Goal: Use online tool/utility

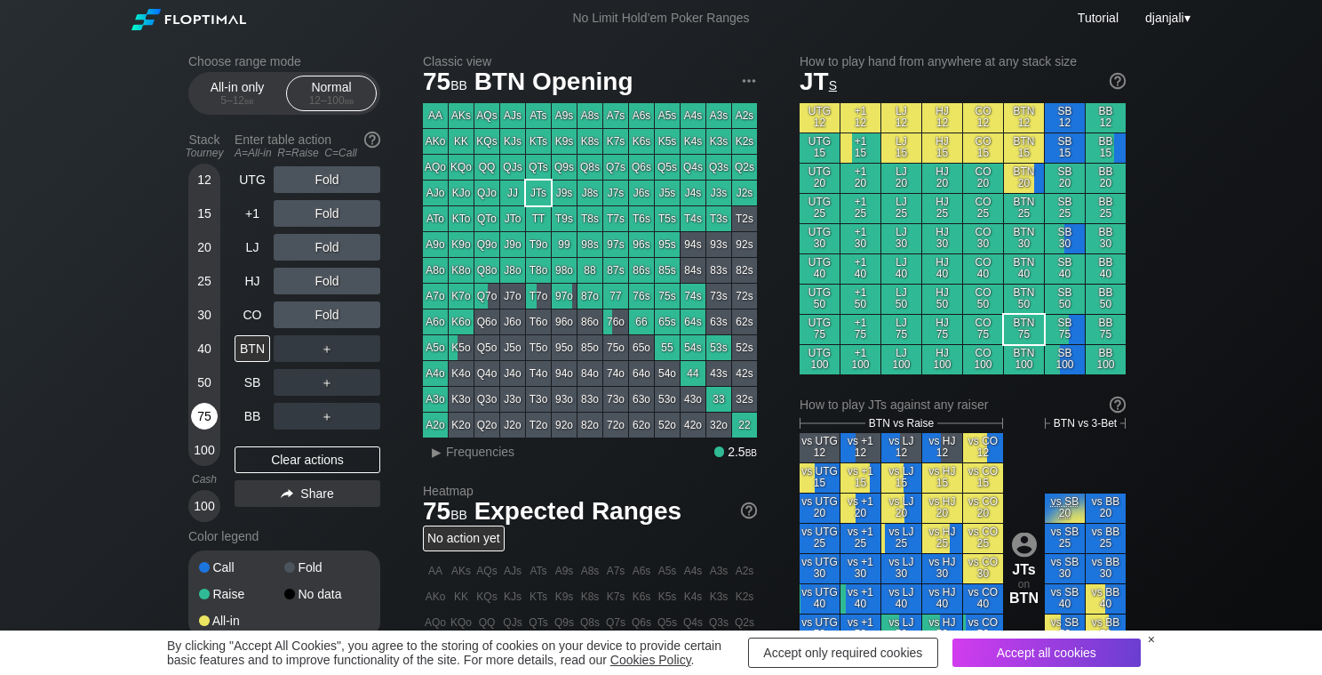
click at [204, 408] on div "75" at bounding box center [204, 416] width 27 height 27
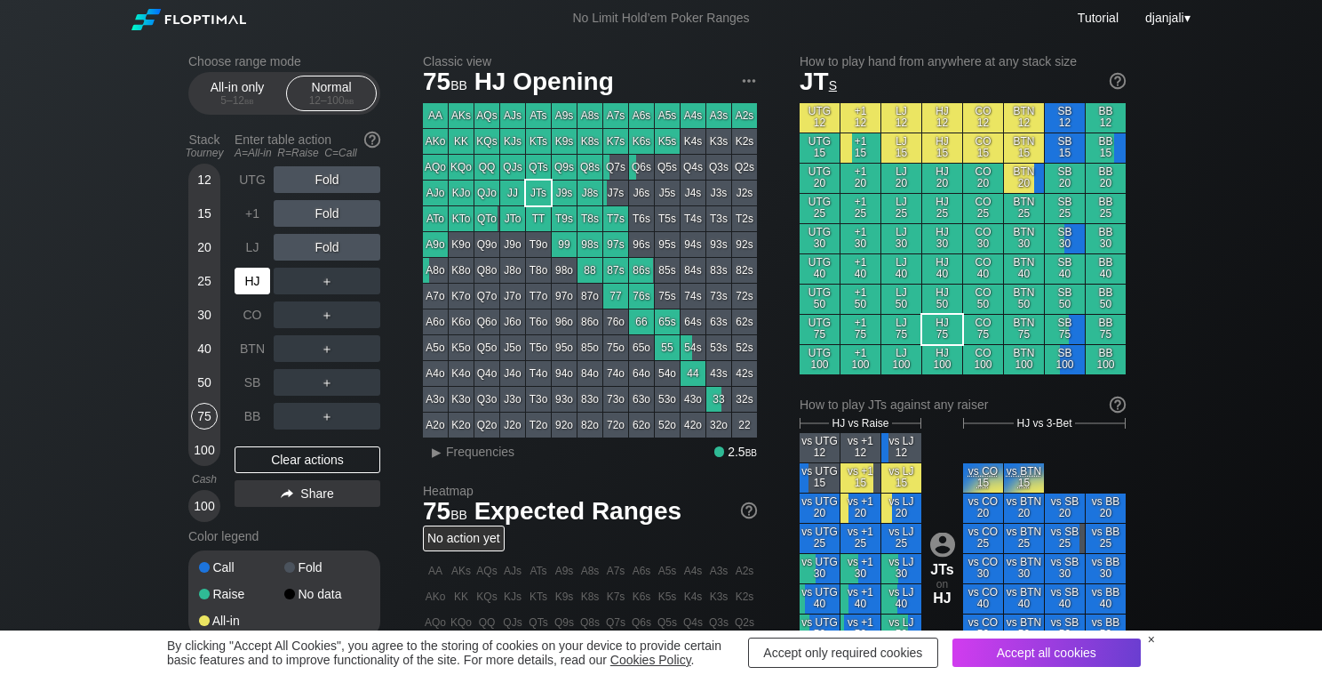
click at [257, 286] on div "HJ" at bounding box center [253, 281] width 36 height 27
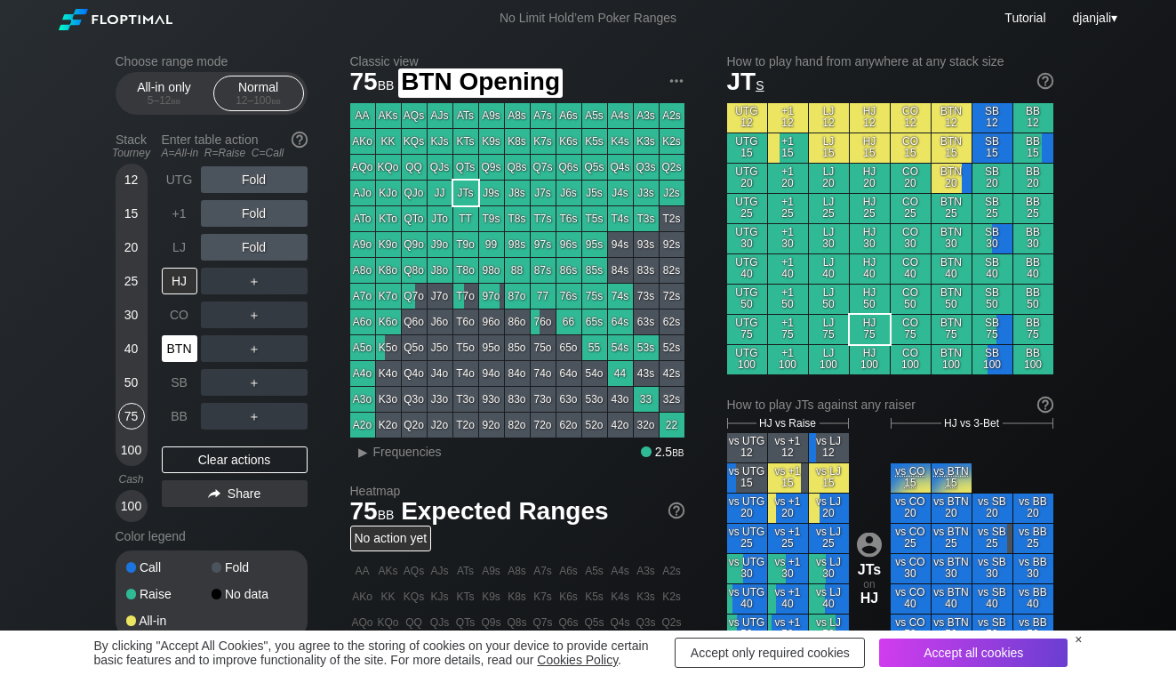
click at [168, 362] on div "BTN" at bounding box center [181, 349] width 39 height 34
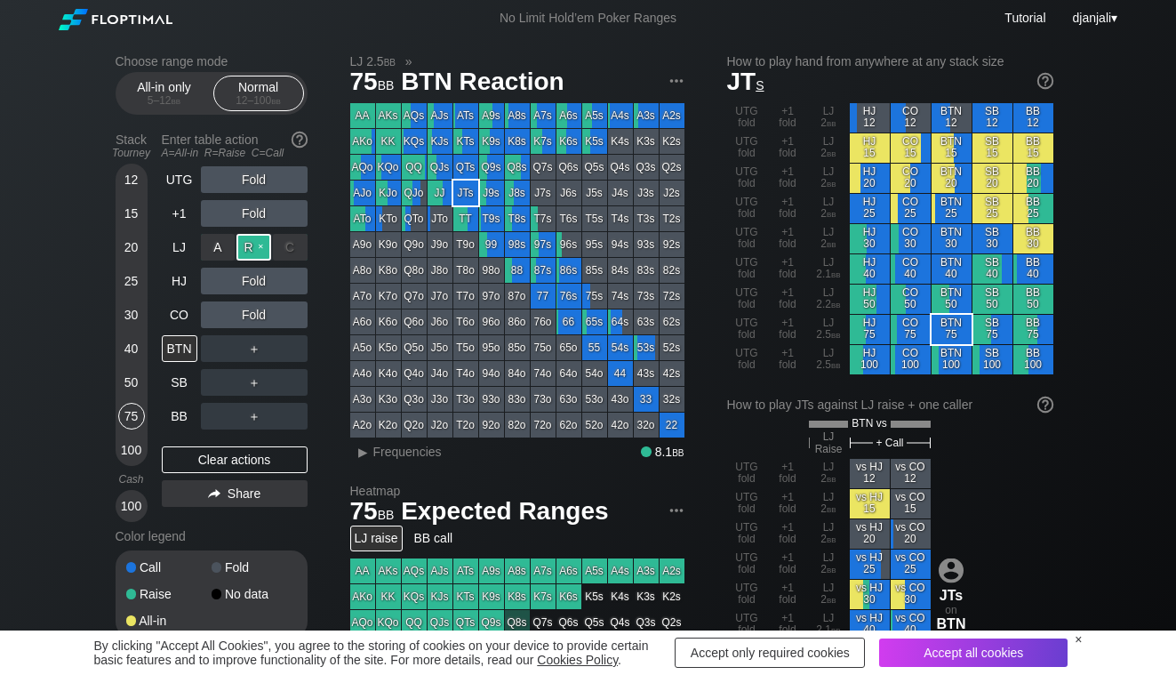
click at [260, 248] on div "R ✕" at bounding box center [253, 247] width 35 height 27
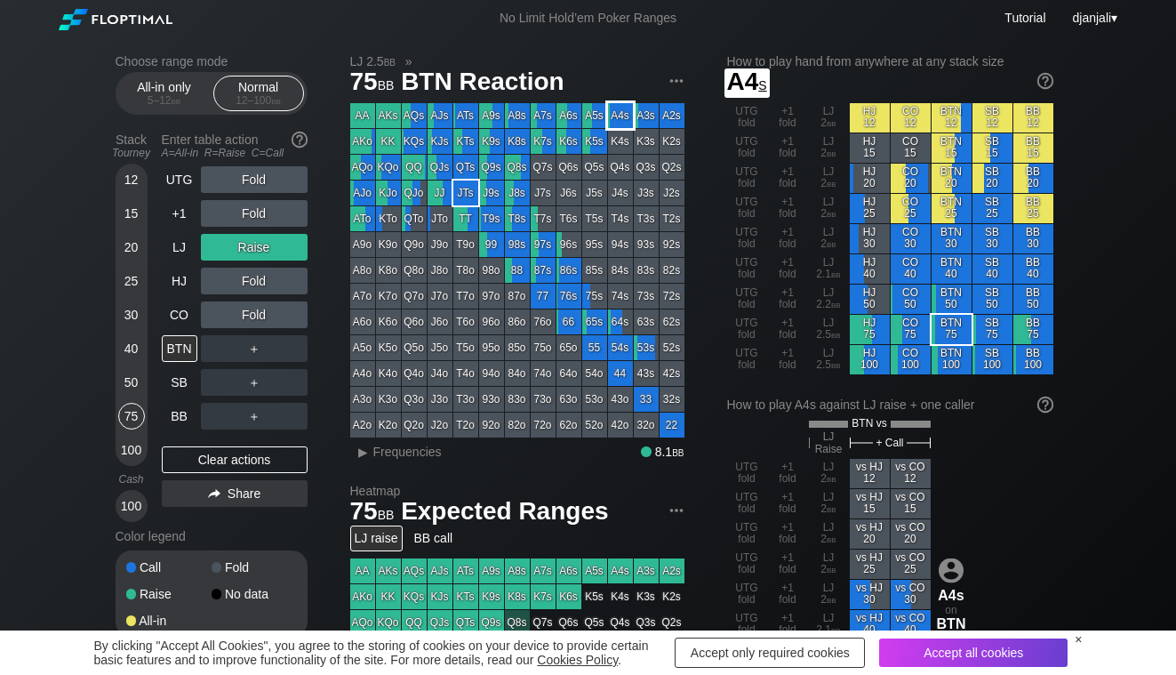
click at [620, 113] on div "A4s" at bounding box center [620, 115] width 25 height 25
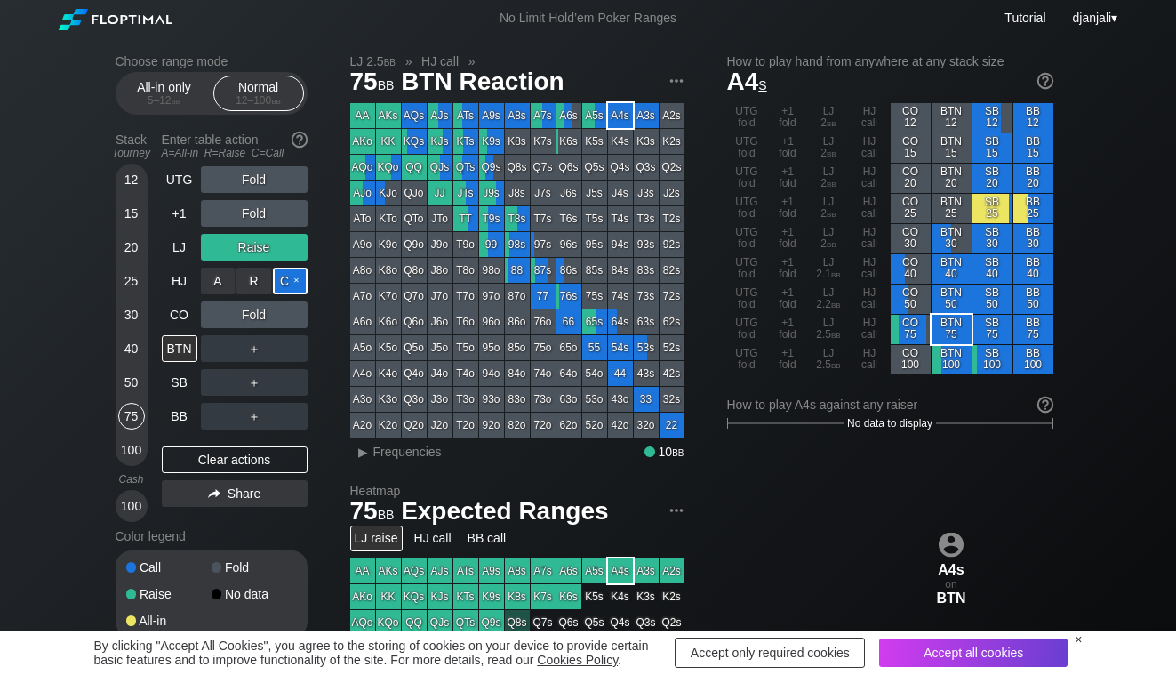
click at [284, 285] on div "C ✕" at bounding box center [290, 281] width 35 height 27
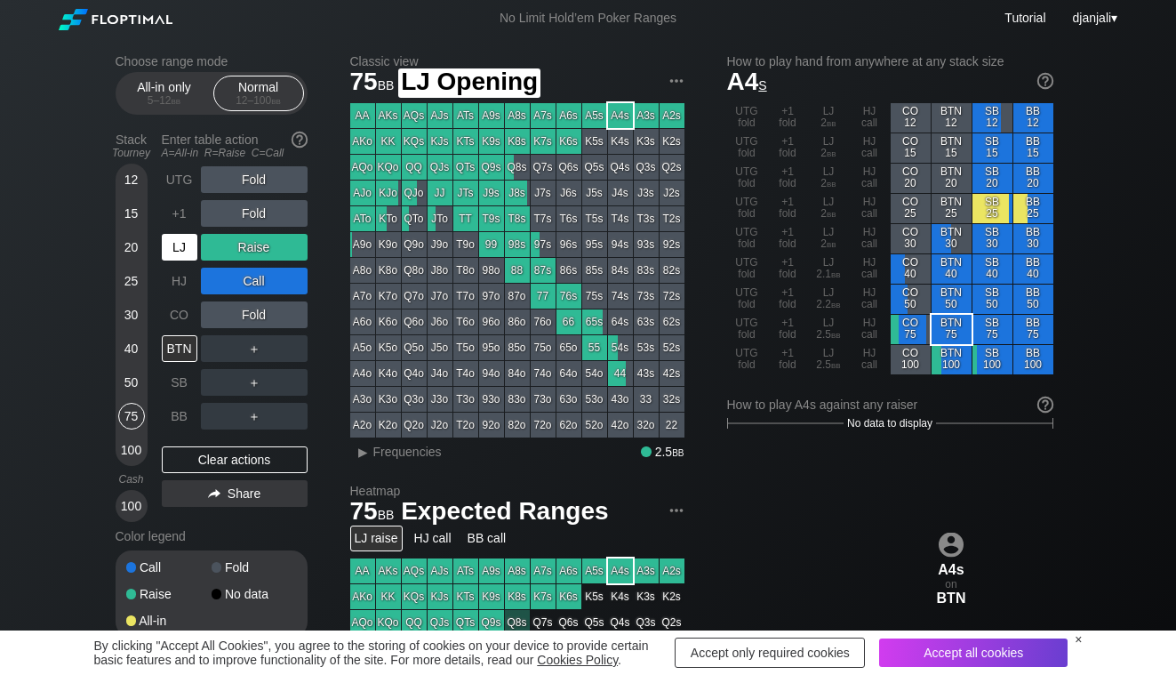
click at [182, 253] on div "LJ" at bounding box center [180, 247] width 36 height 27
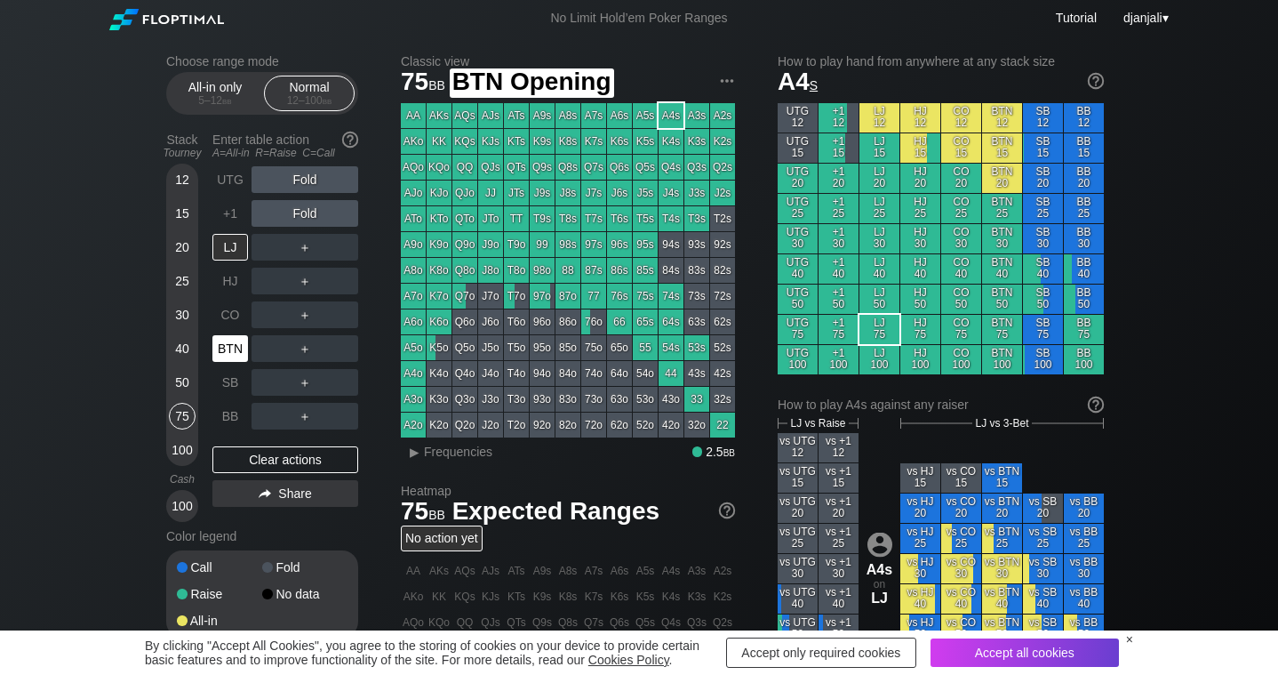
click at [235, 352] on div "BTN" at bounding box center [230, 348] width 36 height 27
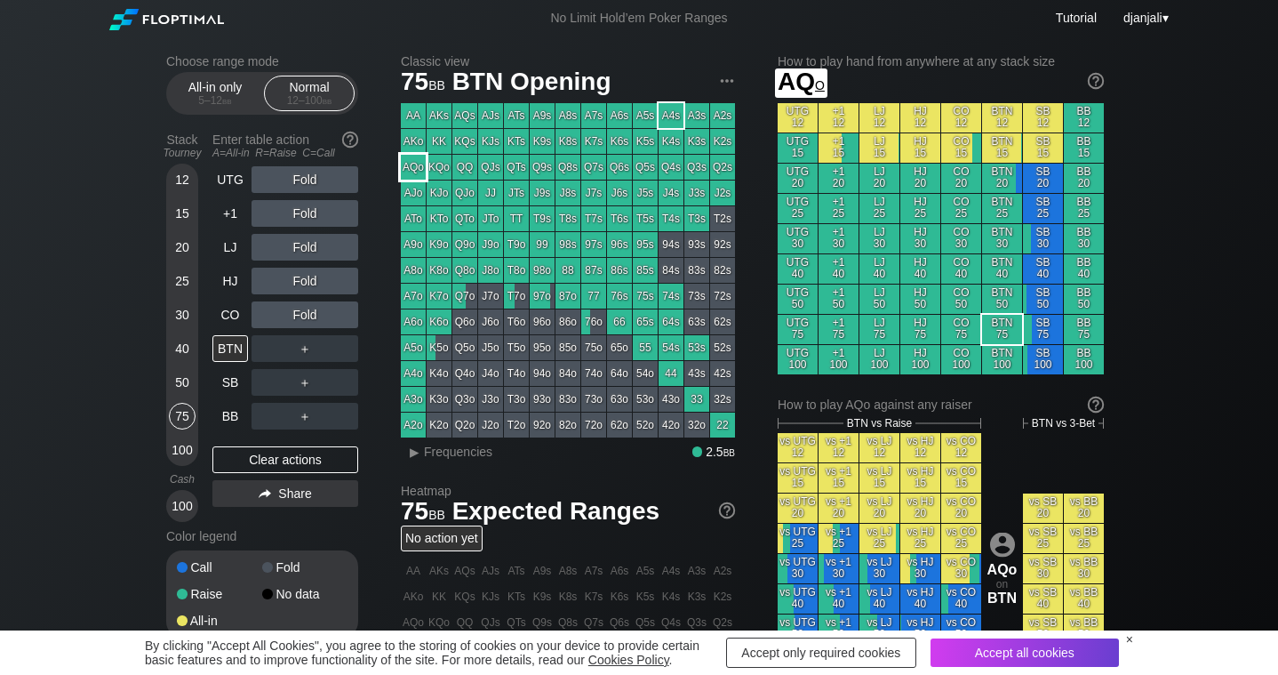
click at [410, 178] on div "AQo" at bounding box center [413, 167] width 25 height 25
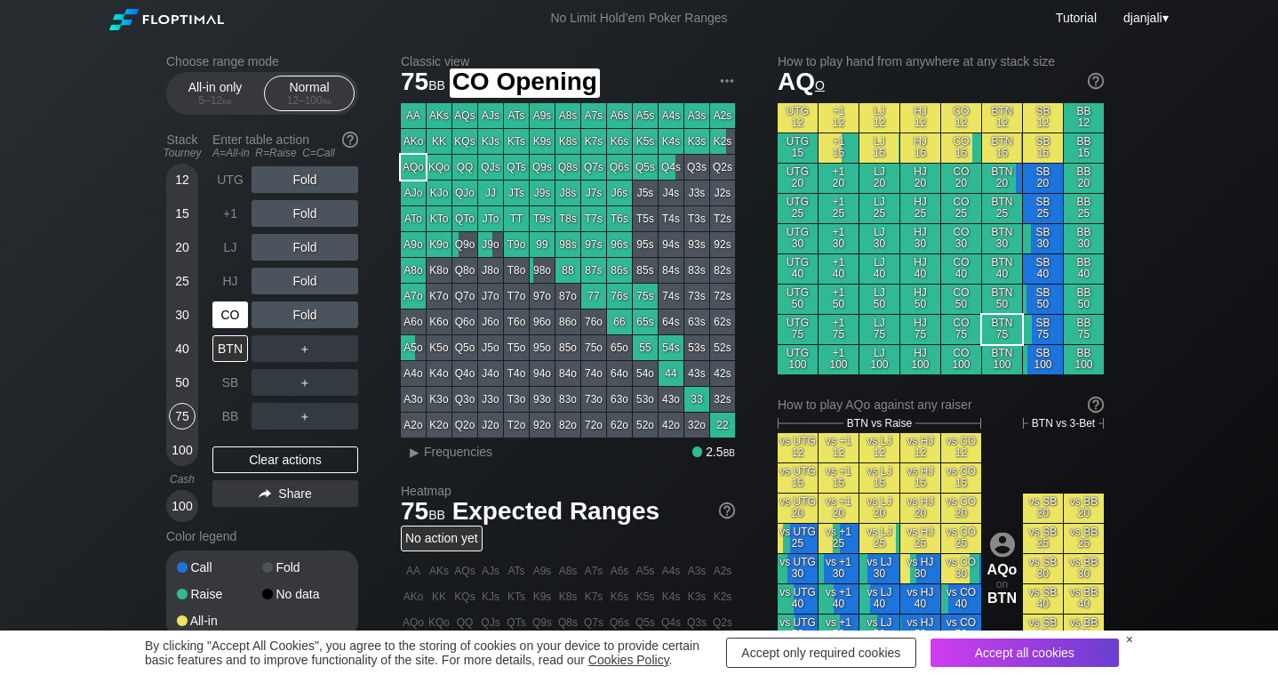
click at [231, 316] on div "CO" at bounding box center [230, 314] width 36 height 27
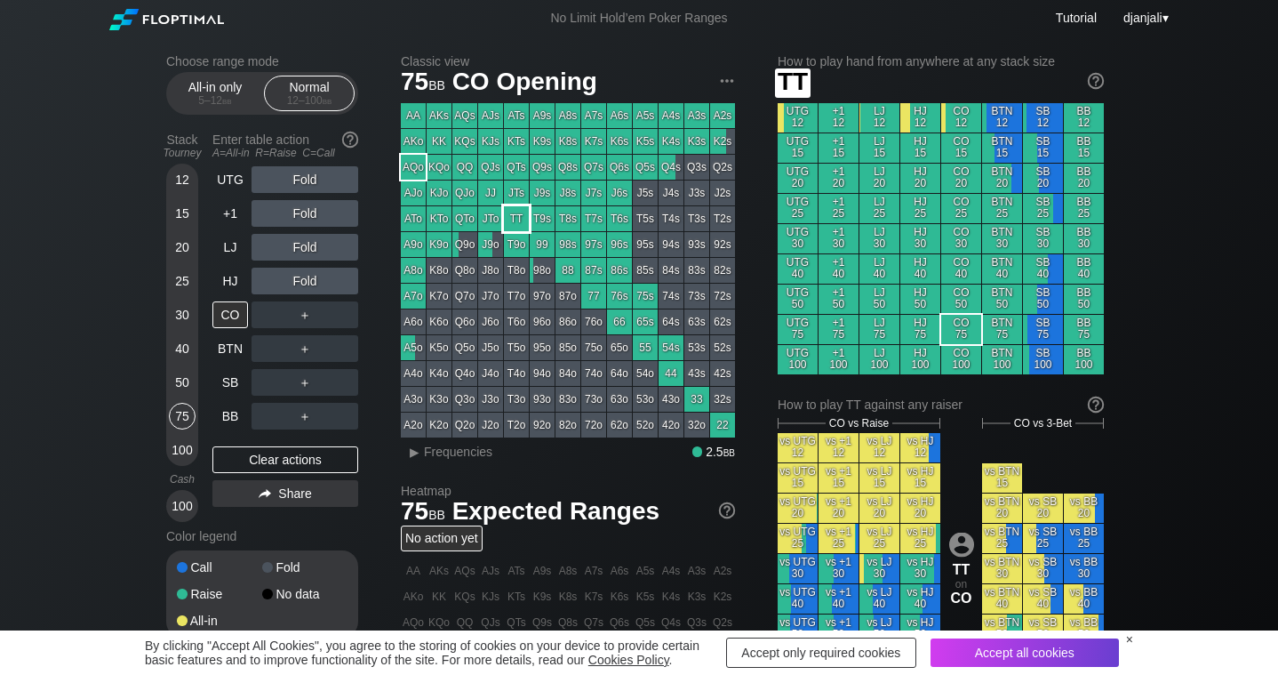
click at [516, 221] on div "TT" at bounding box center [516, 218] width 25 height 25
click at [310, 212] on div "R ✕" at bounding box center [305, 213] width 35 height 27
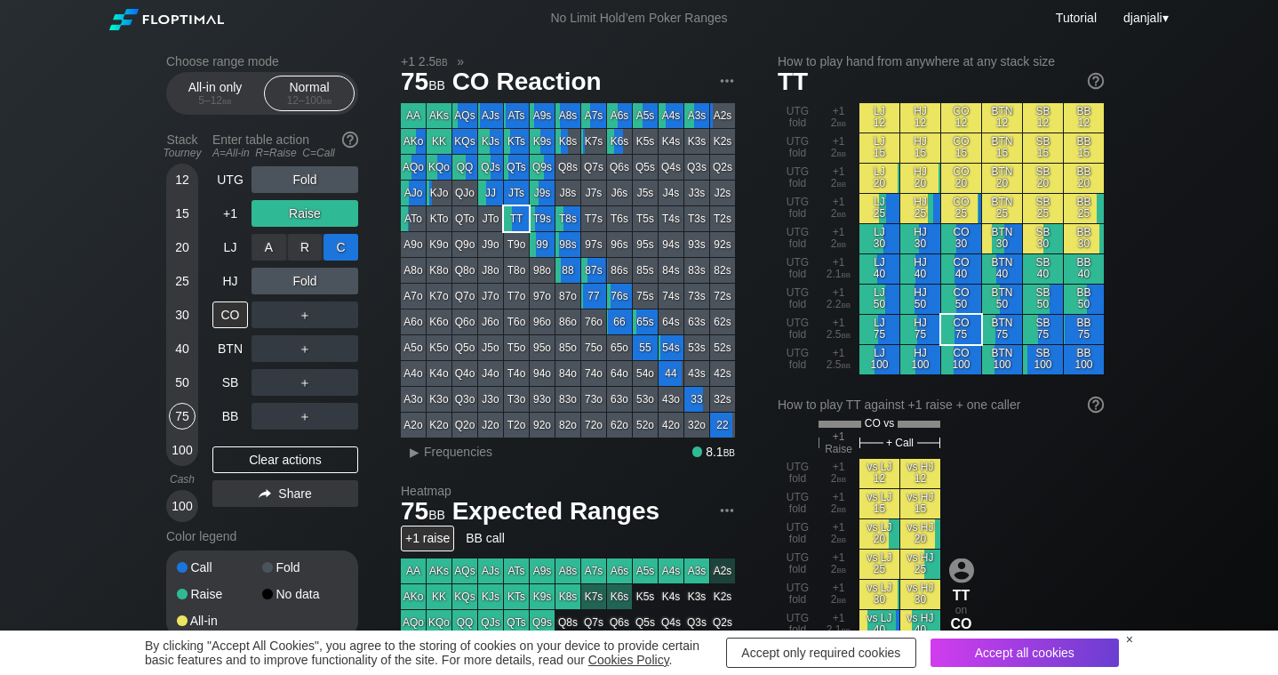
click at [341, 249] on div "C ✕" at bounding box center [341, 247] width 35 height 27
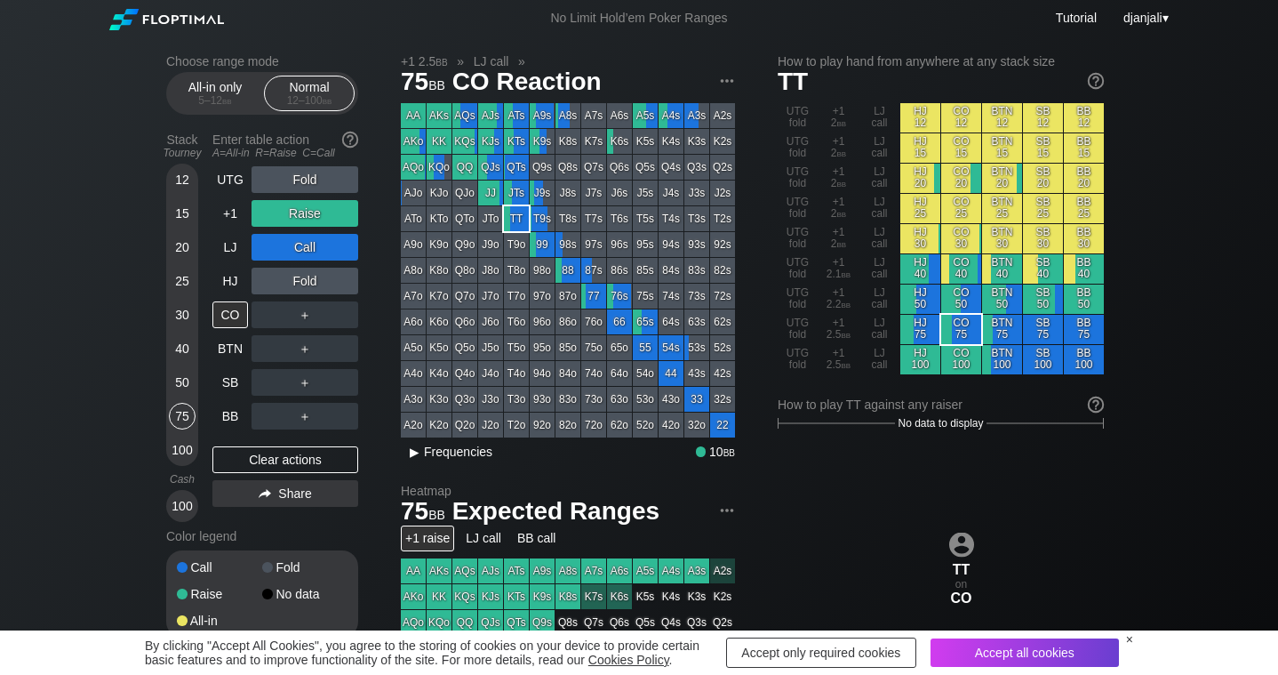
click at [416, 458] on div "▸" at bounding box center [414, 451] width 23 height 21
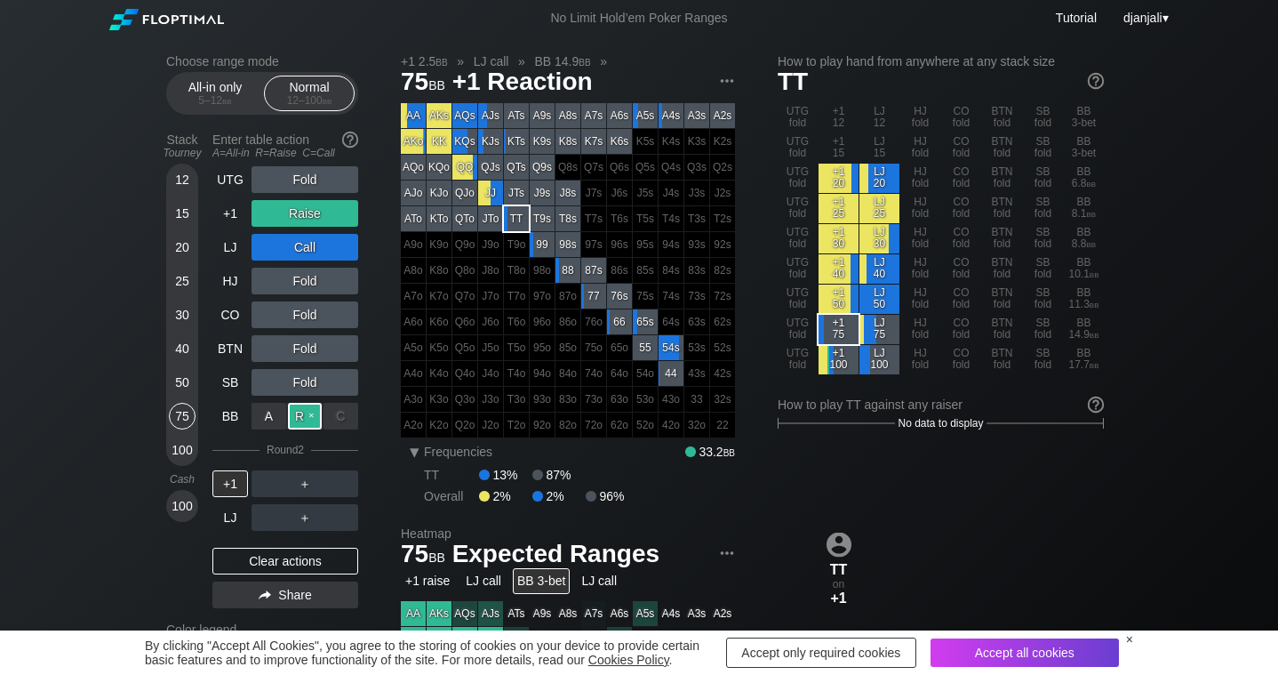
click at [305, 413] on div "R ✕" at bounding box center [305, 416] width 35 height 27
click at [276, 561] on div "Clear actions" at bounding box center [285, 560] width 146 height 27
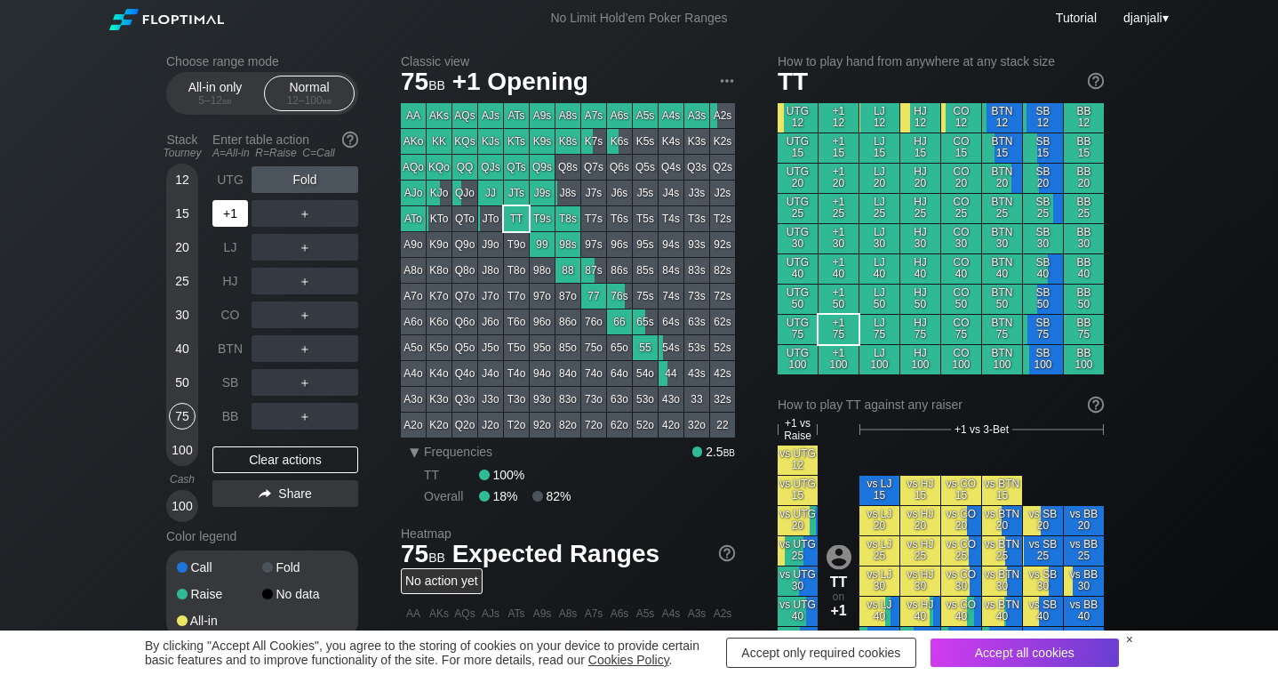
click at [236, 212] on div "+1" at bounding box center [230, 213] width 36 height 27
click at [300, 216] on div "R ✕" at bounding box center [305, 213] width 35 height 27
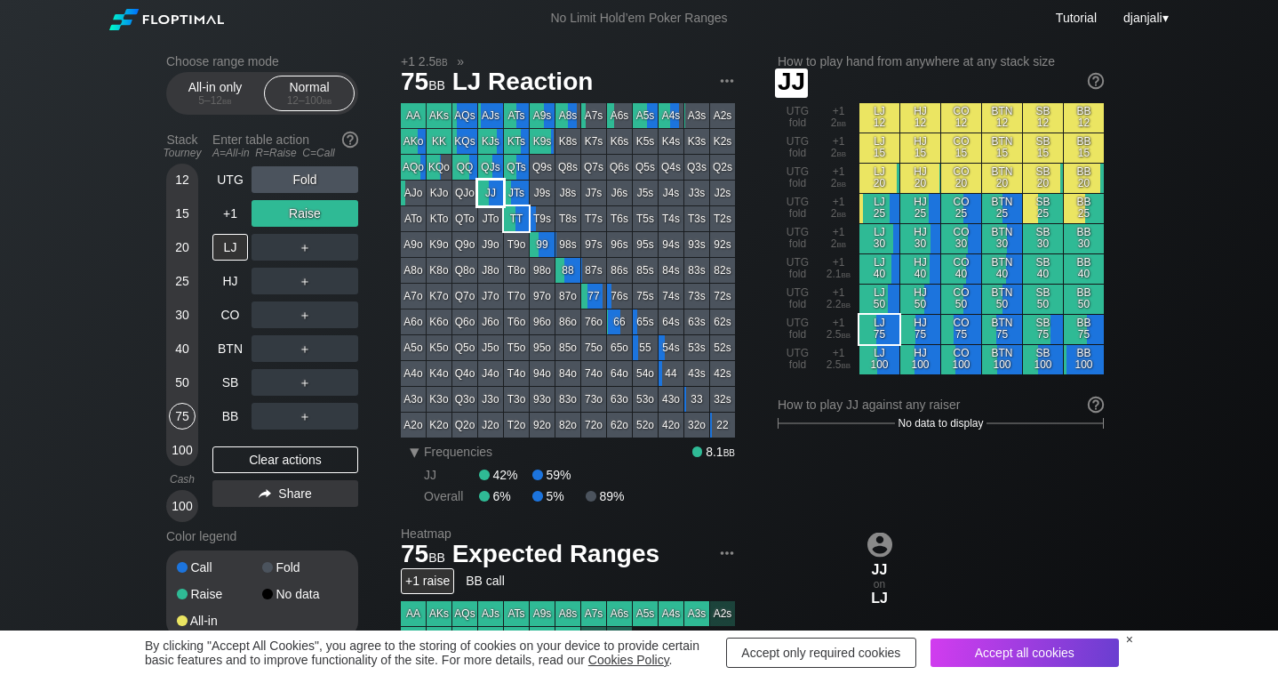
click at [496, 195] on div "JJ" at bounding box center [490, 192] width 25 height 25
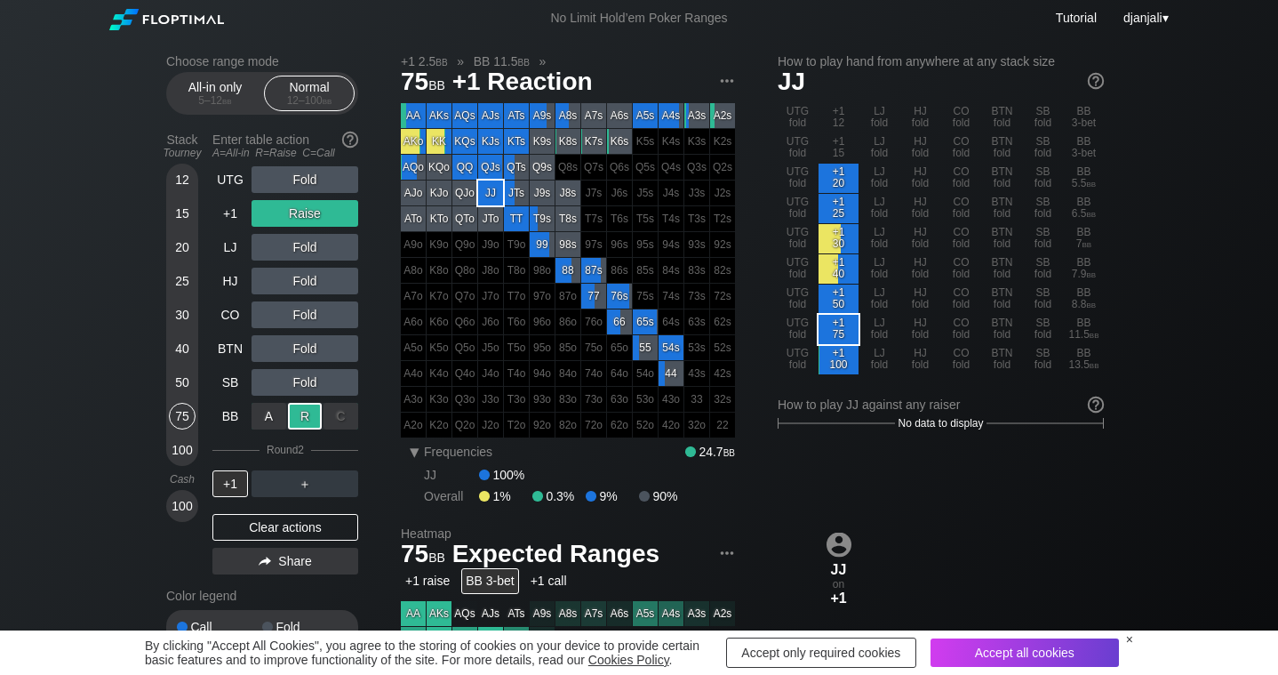
click at [307, 415] on div "R ✕" at bounding box center [305, 416] width 35 height 27
